Goal: Task Accomplishment & Management: Complete application form

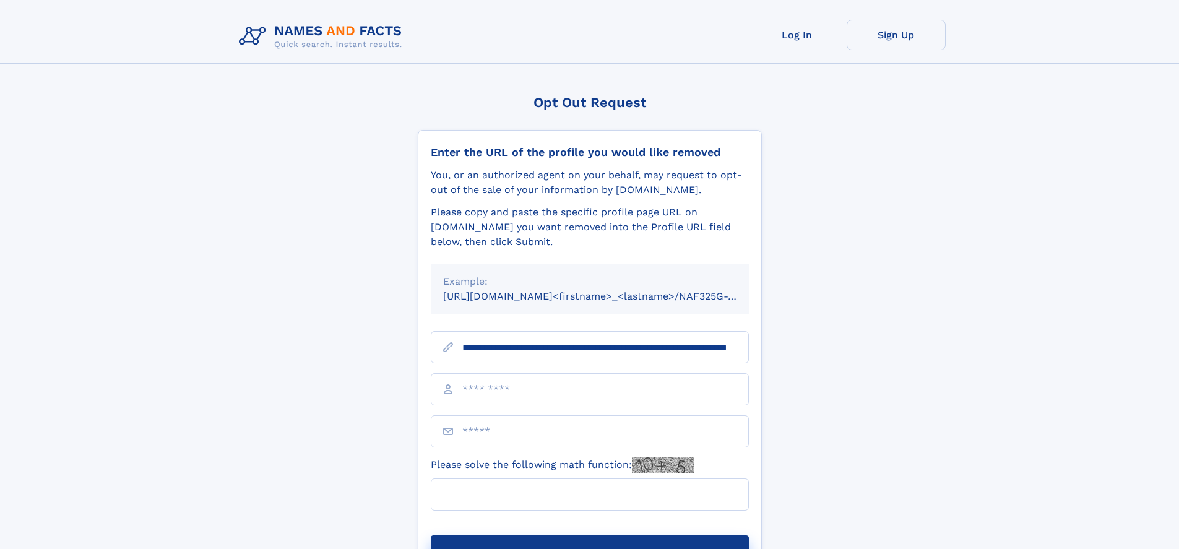
scroll to position [0, 116]
type input "**********"
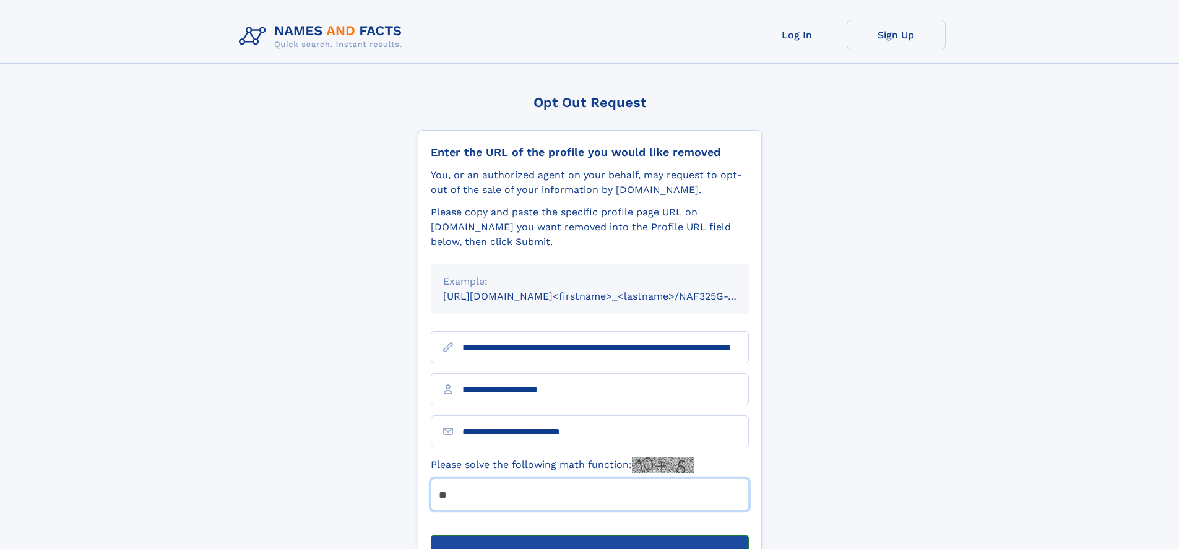
type input "**"
click at [589, 536] on button "Submit Opt Out Request" at bounding box center [590, 556] width 318 height 40
